Goal: Information Seeking & Learning: Find specific fact

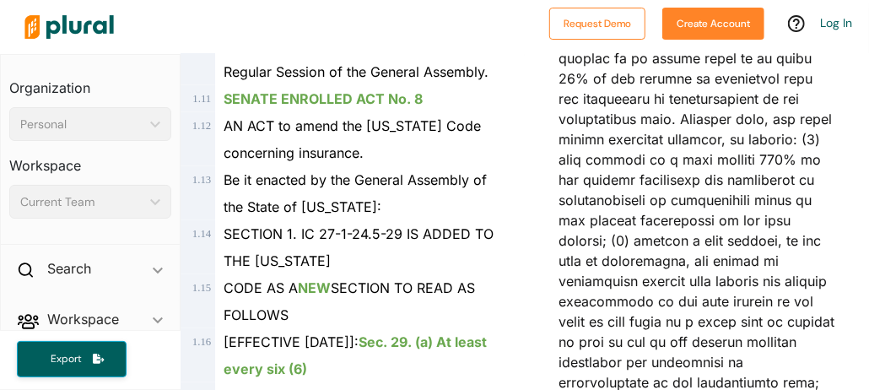
scroll to position [919, 0]
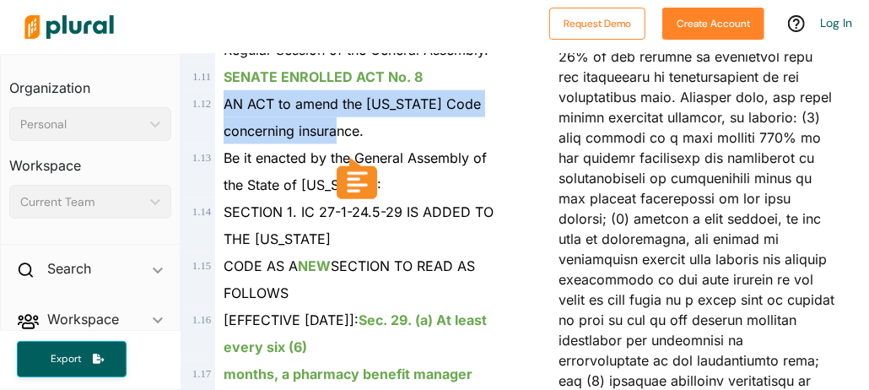
drag, startPoint x: 225, startPoint y: 101, endPoint x: 360, endPoint y: 125, distance: 137.0
click at [360, 125] on span "AN ACT to amend the [US_STATE] Code concerning insurance." at bounding box center [352, 117] width 257 height 44
copy span "AN ACT to amend the [US_STATE] Code concerning insurance"
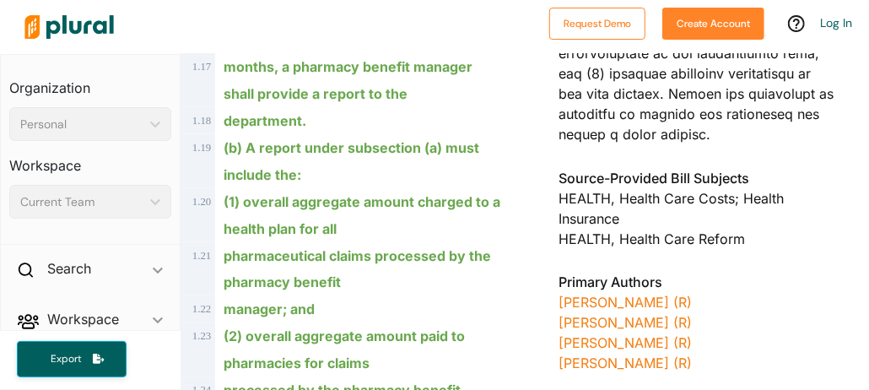
scroll to position [1150, 0]
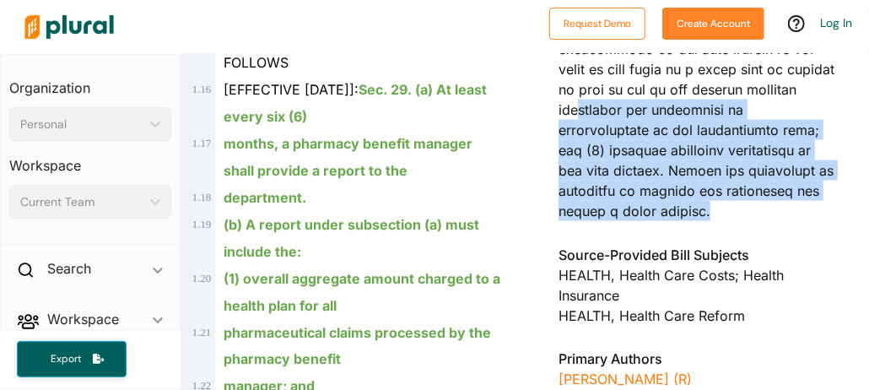
drag, startPoint x: 706, startPoint y: 233, endPoint x: 578, endPoint y: 123, distance: 168.7
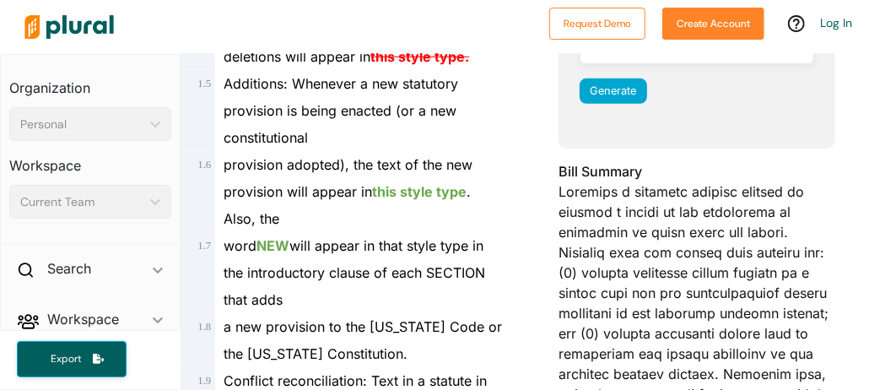
scroll to position [460, 0]
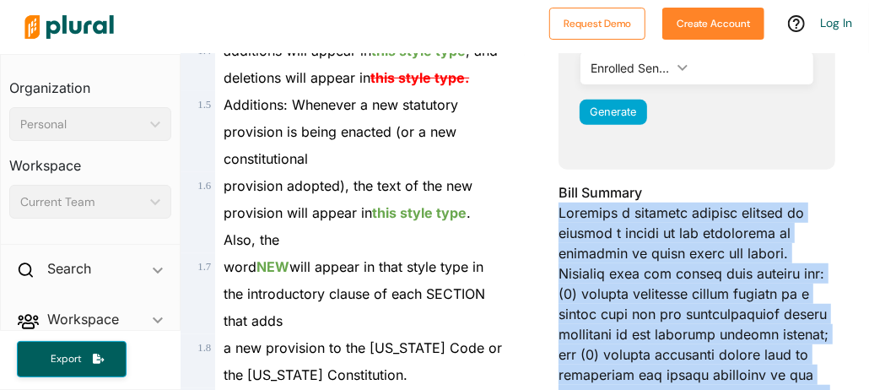
copy div "Requires a pharmacy benefit manager to provide a report to the department of in…"
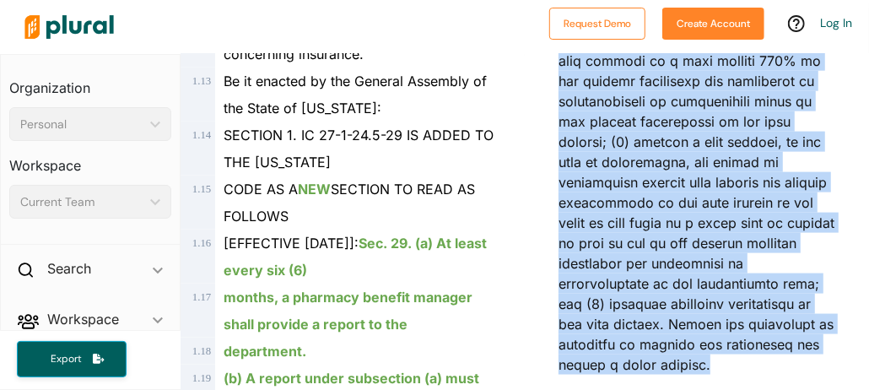
scroll to position [997, 0]
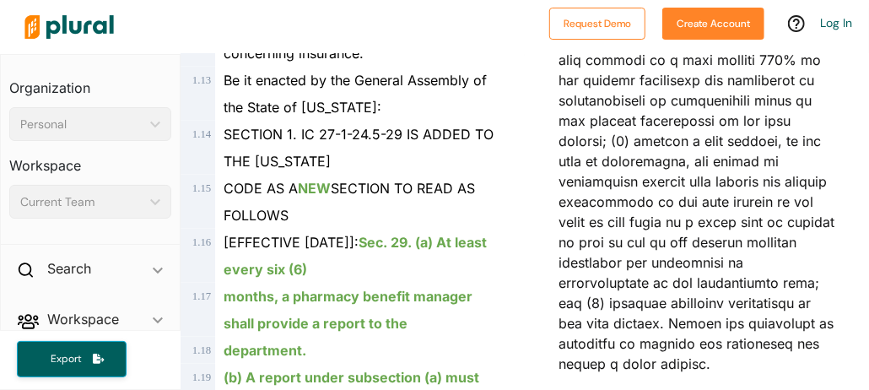
click at [224, 135] on span "SECTION 1. IC 27-1-24.5-29 IS ADDED TO THE [US_STATE]" at bounding box center [359, 148] width 270 height 44
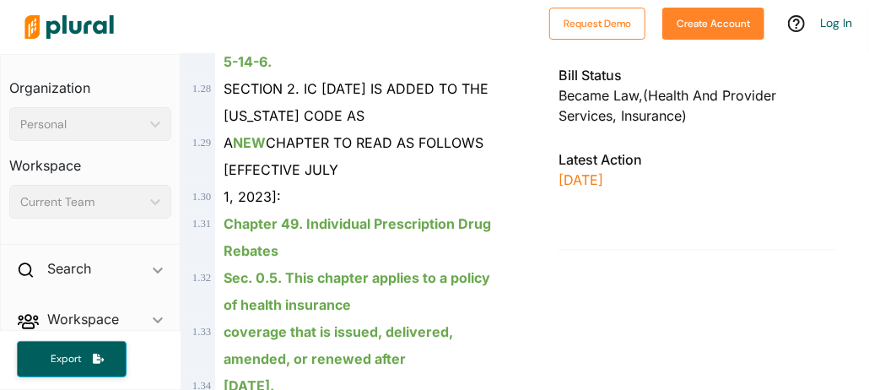
scroll to position [1764, 0]
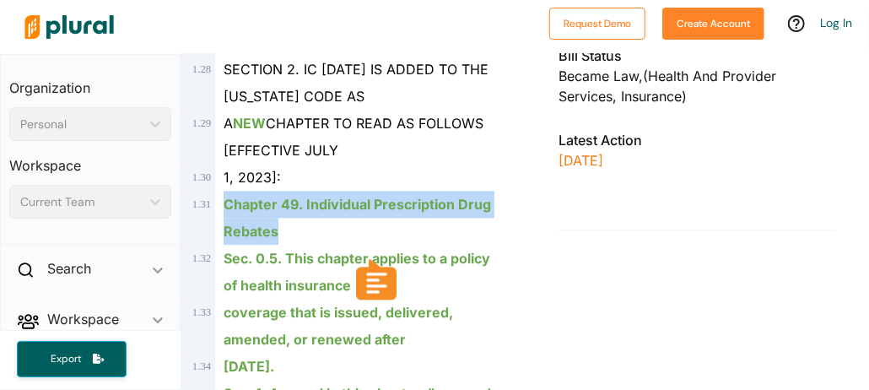
drag, startPoint x: 224, startPoint y: 203, endPoint x: 275, endPoint y: 231, distance: 57.8
click at [275, 231] on ins "Chapter 49. Individual Prescription Drug Rebates" at bounding box center [357, 218] width 267 height 44
copy ins "Chapter 49. Individual Prescription Drug Rebates"
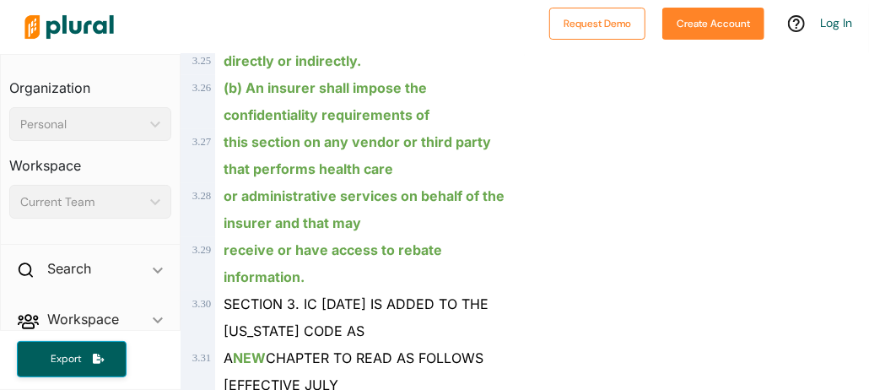
scroll to position [5214, 0]
